Goal: Navigation & Orientation: Find specific page/section

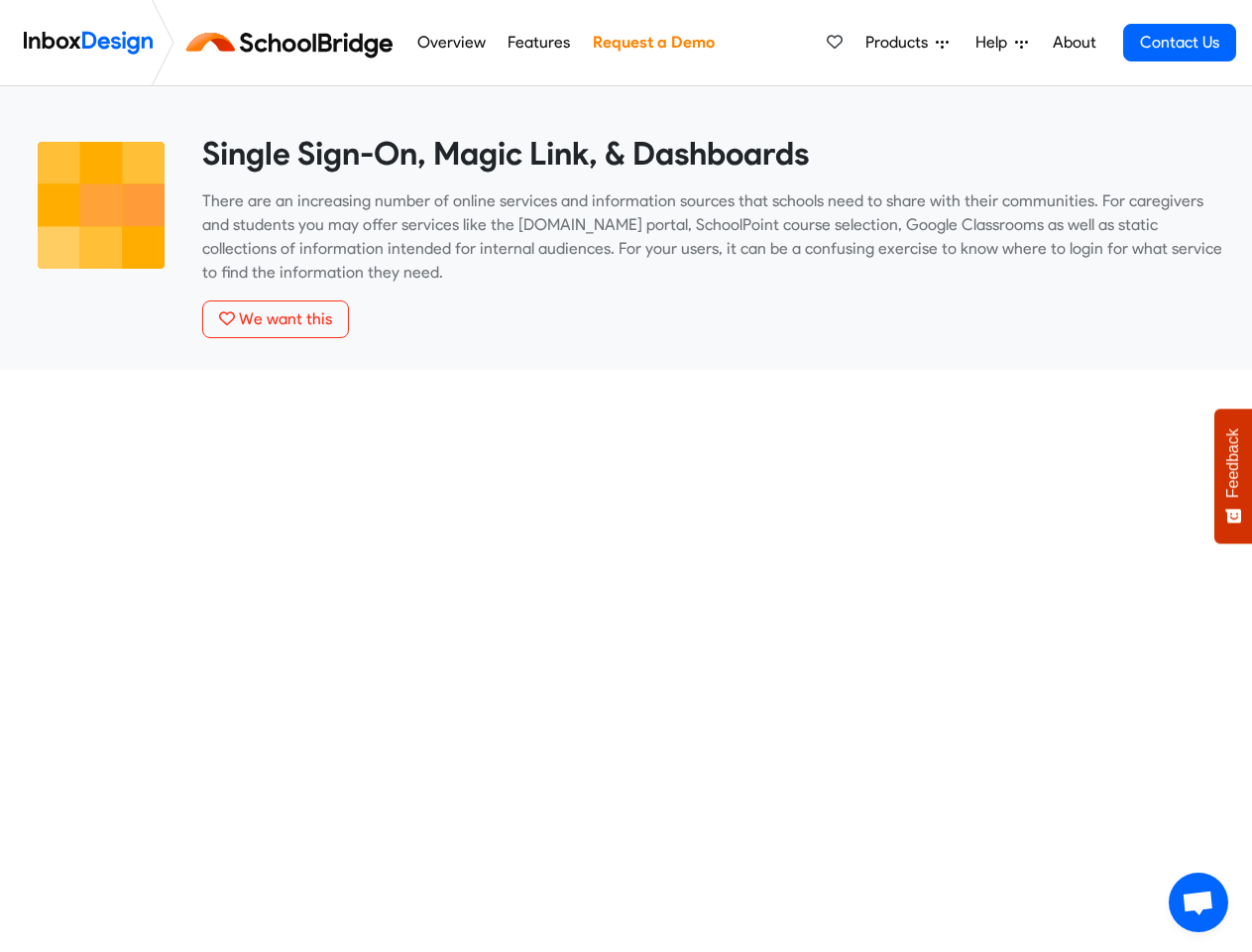
click at [908, 43] on span "Products" at bounding box center [900, 43] width 71 height 24
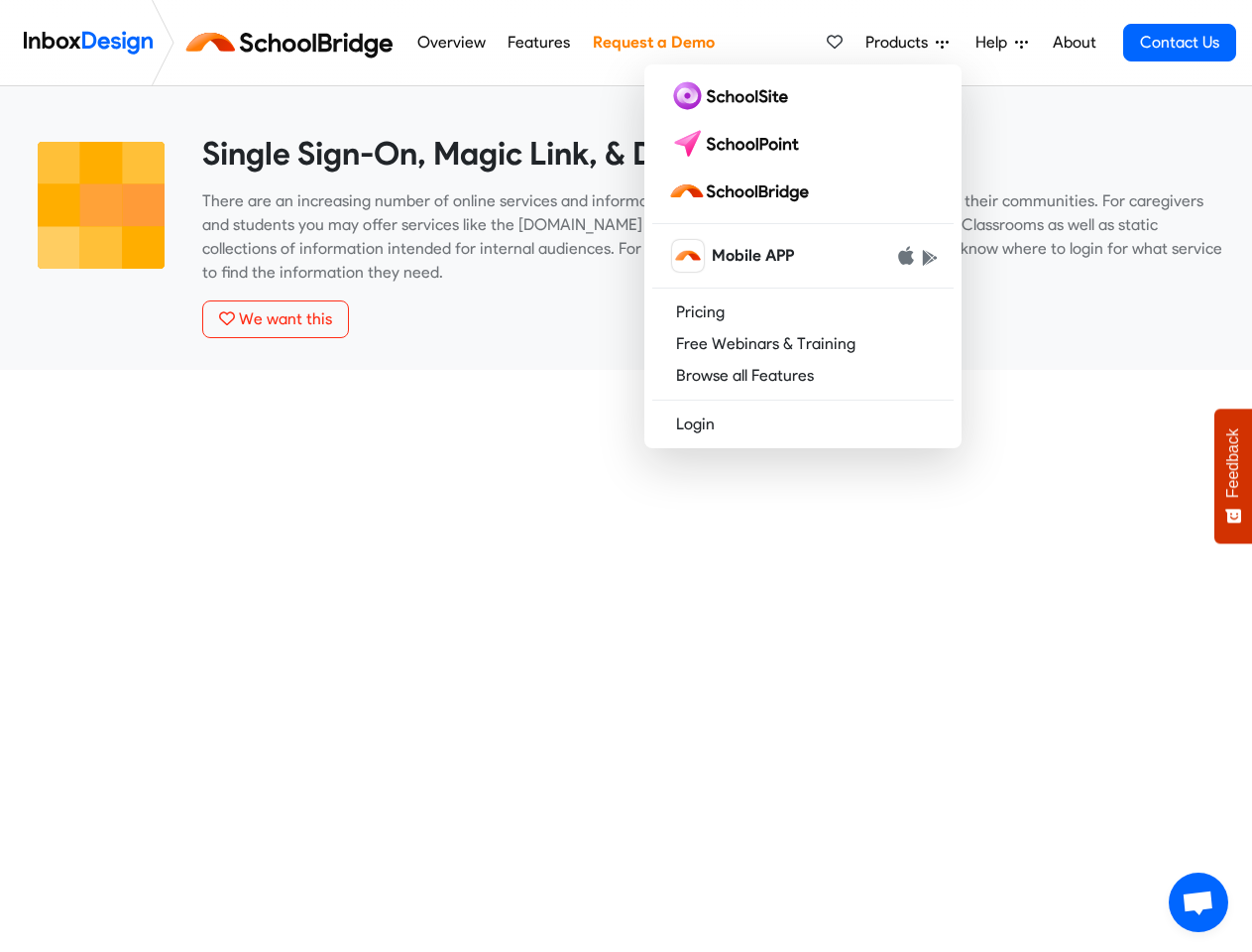
click at [1004, 43] on span "Help" at bounding box center [996, 43] width 40 height 24
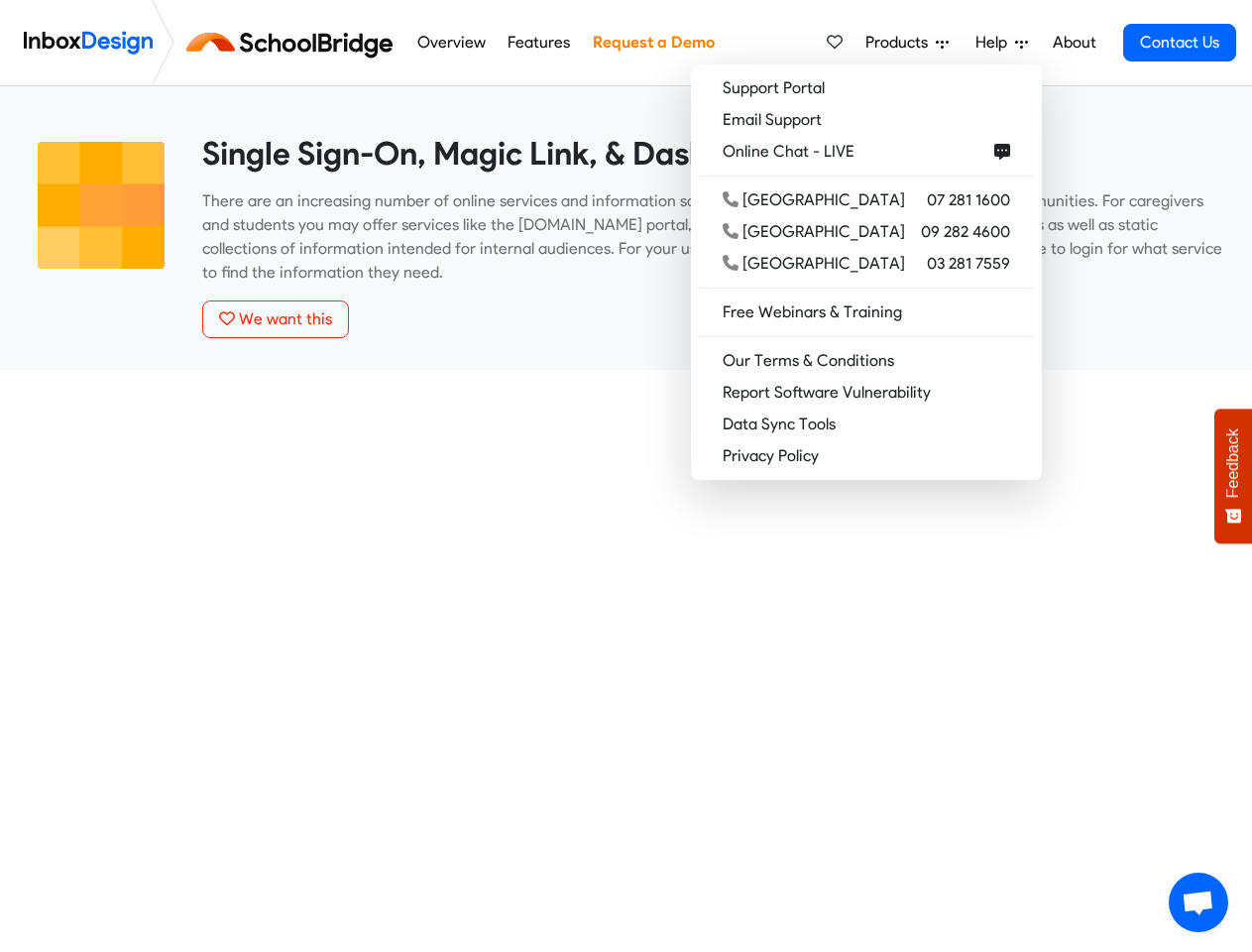
click at [1233, 476] on span "Feedback" at bounding box center [1233, 463] width 18 height 70
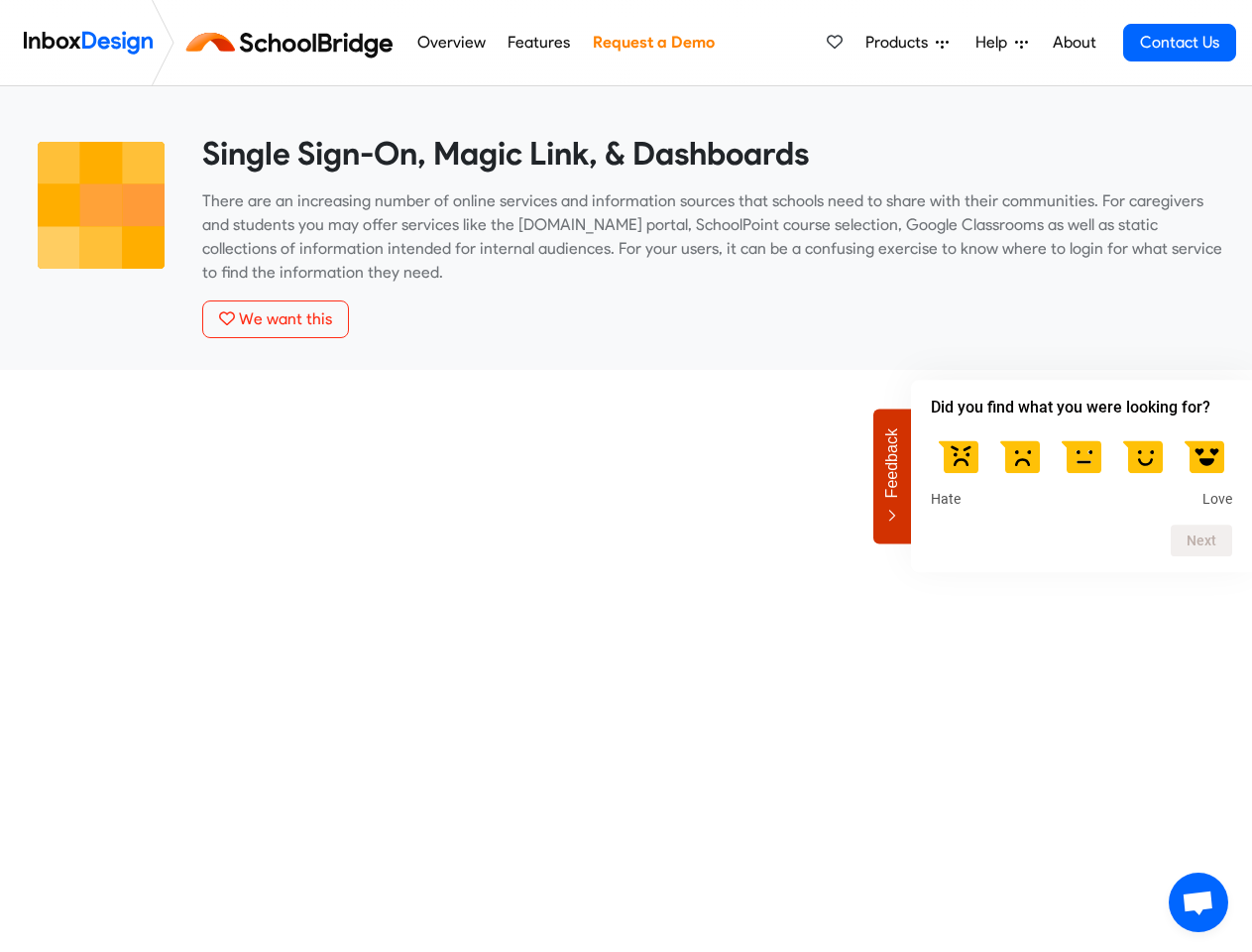
click at [1198, 902] on span "Open chat" at bounding box center [1197, 904] width 33 height 28
